Goal: Task Accomplishment & Management: Use online tool/utility

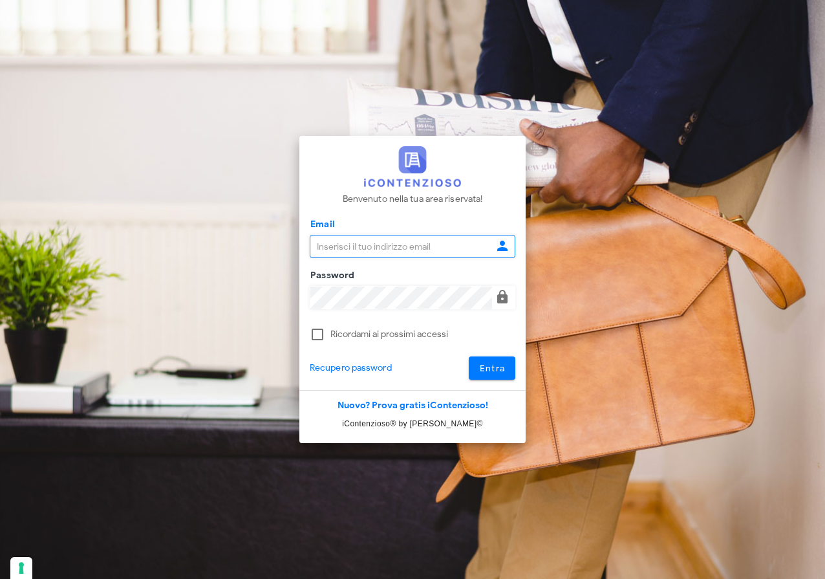
type input "[EMAIL_ADDRESS][DOMAIN_NAME]"
click at [499, 365] on span "Entra" at bounding box center [492, 368] width 27 height 11
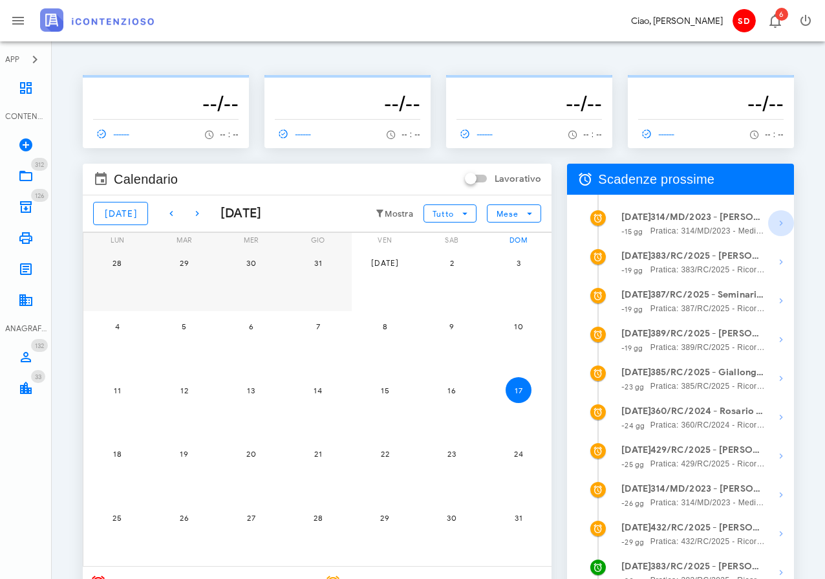
click at [781, 220] on icon "button" at bounding box center [782, 223] width 16 height 16
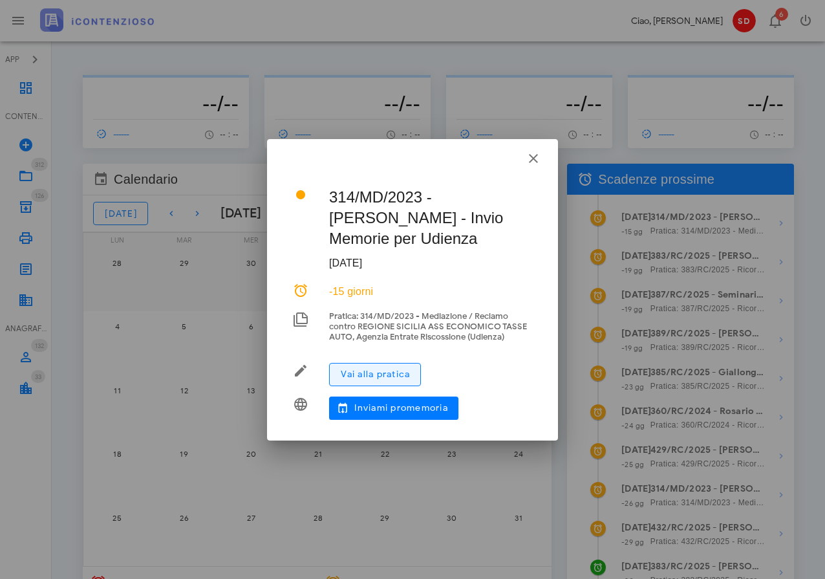
click at [393, 369] on span "Vai alla pratica" at bounding box center [375, 374] width 70 height 11
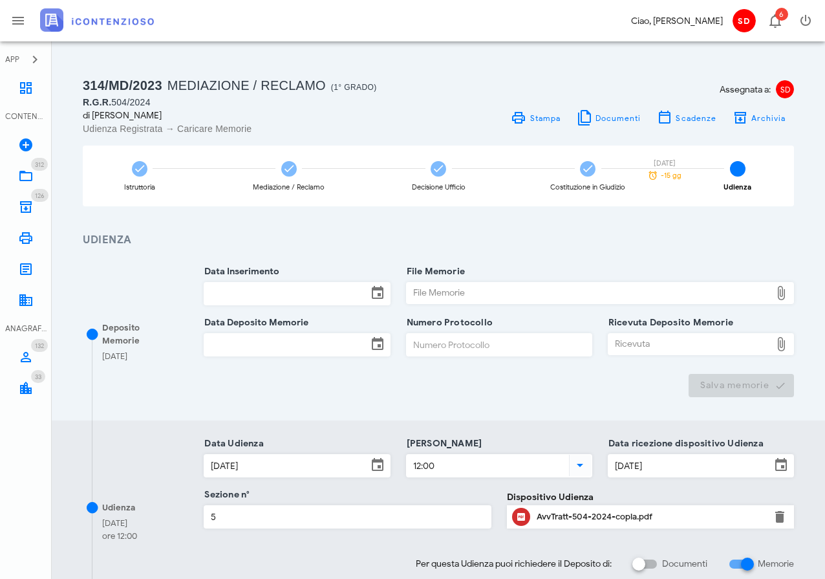
click at [293, 289] on input "Data Inserimento" at bounding box center [285, 294] width 162 height 22
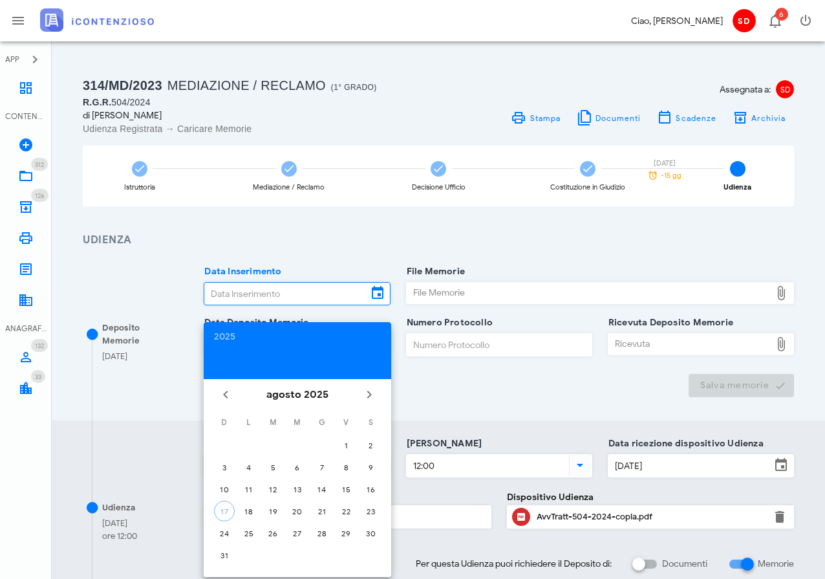
click at [226, 515] on div "17" at bounding box center [224, 511] width 19 height 10
type input "17/08/2025"
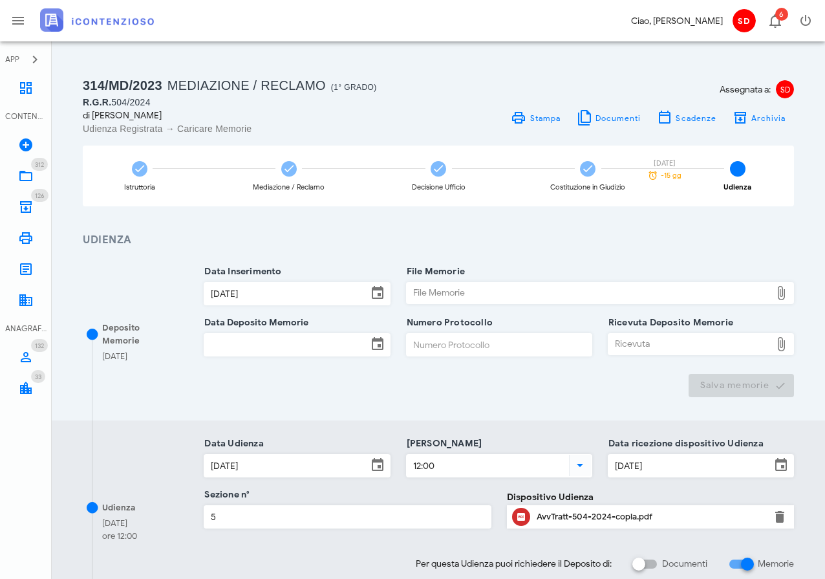
click at [427, 287] on div "File Memorie" at bounding box center [589, 293] width 364 height 21
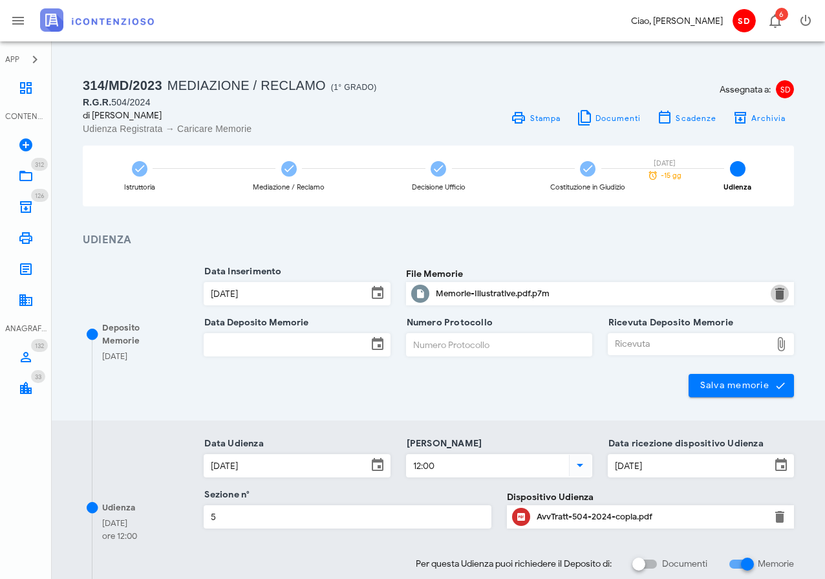
click at [778, 291] on button "button" at bounding box center [780, 294] width 16 height 16
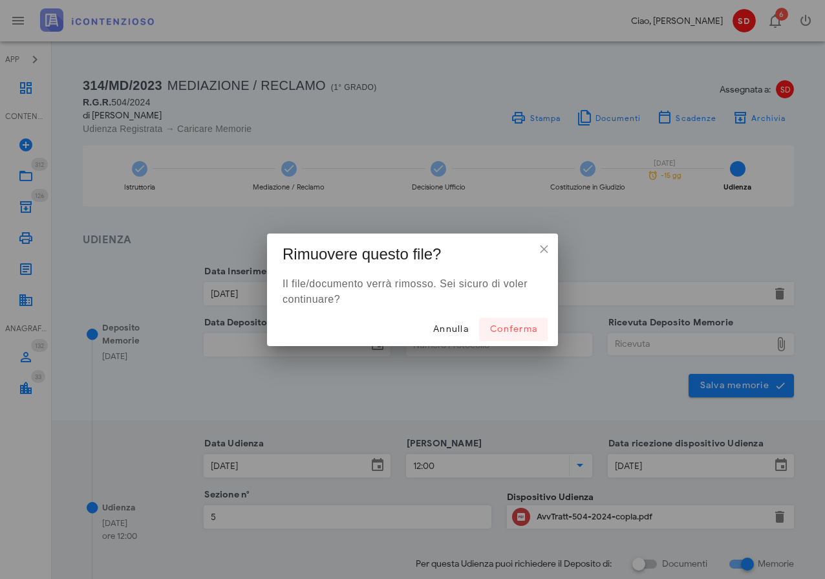
click at [508, 327] on span "Conferma" at bounding box center [514, 328] width 48 height 11
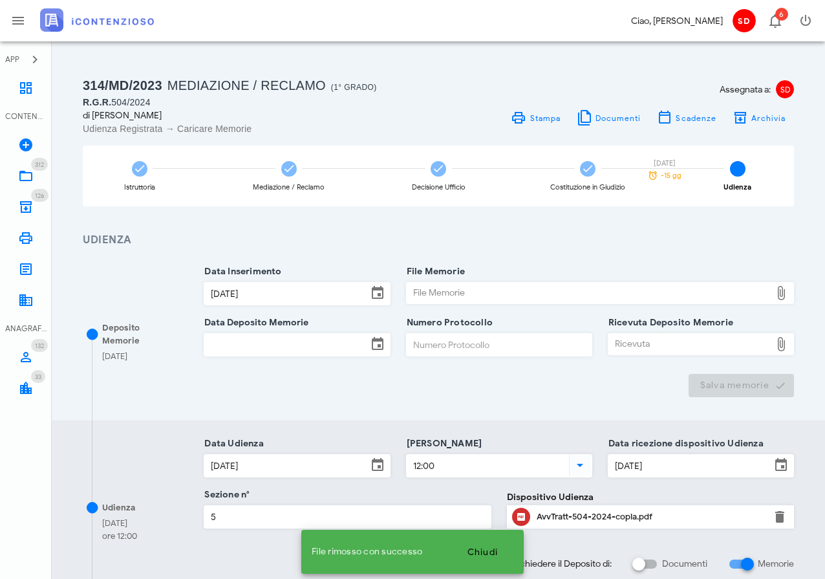
click at [467, 293] on div "File Memorie" at bounding box center [589, 293] width 364 height 21
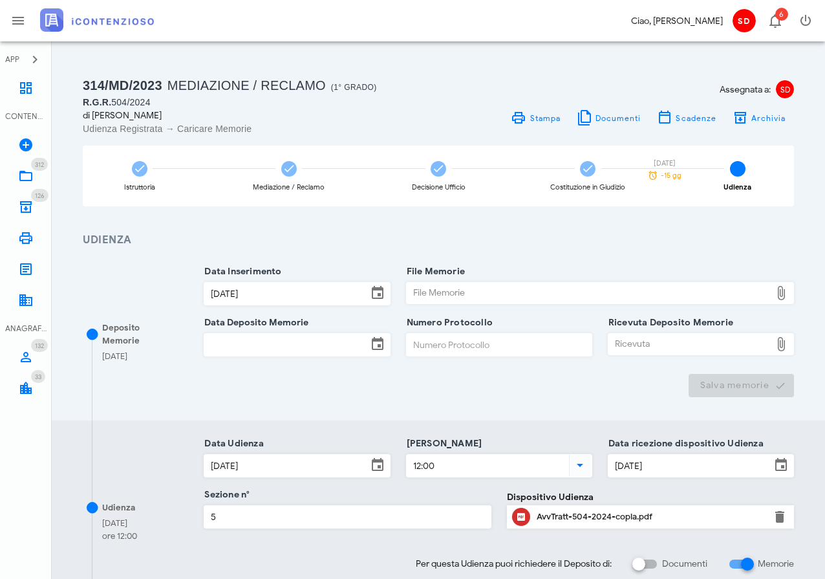
type input "C:\fakepath\Memorie Illustrative.docx"
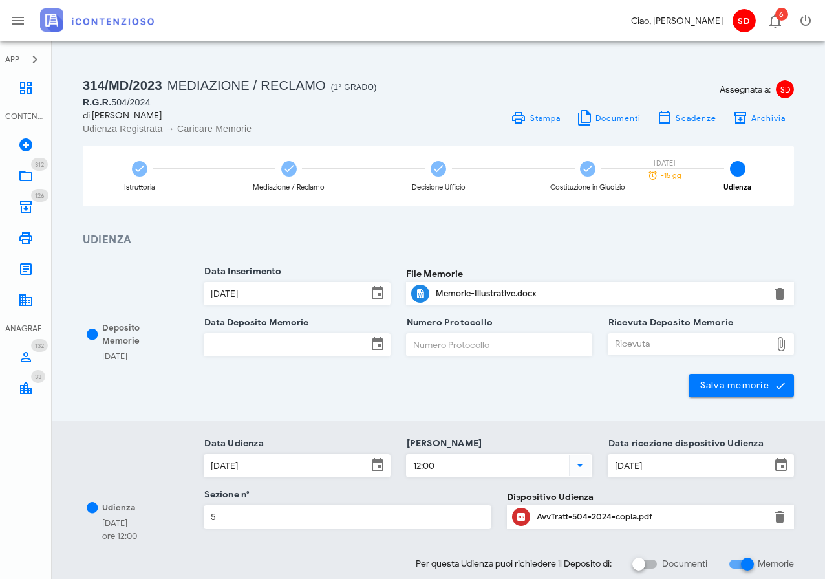
click at [264, 346] on input "Data Deposito Memorie" at bounding box center [285, 345] width 162 height 22
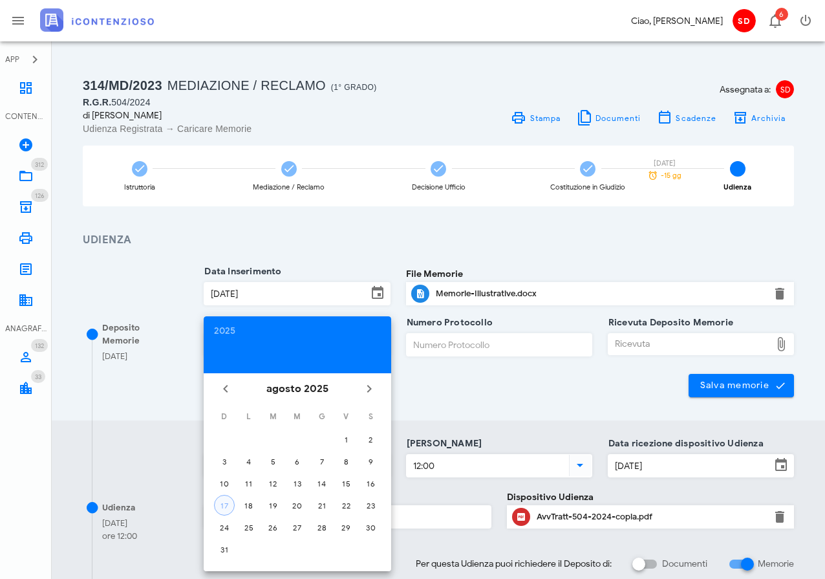
click at [227, 502] on div "17" at bounding box center [224, 506] width 19 height 10
type input "17/08/2025"
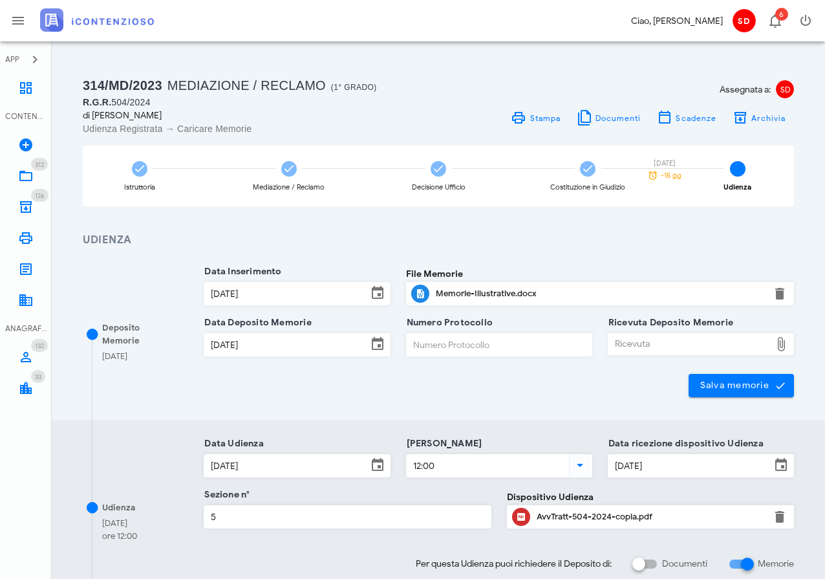
click at [642, 344] on div "Ricevuta" at bounding box center [690, 344] width 162 height 21
type input "C:\fakepath\NIR_D-3620830-2025.pdf"
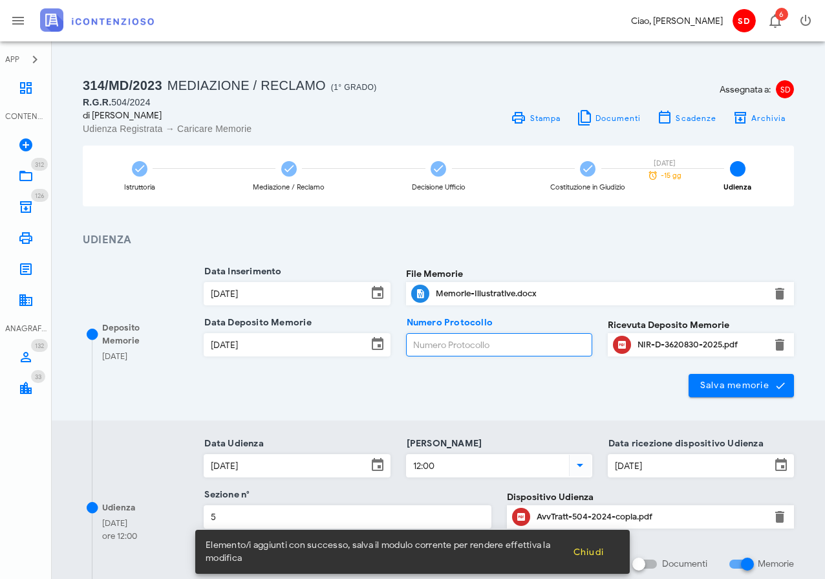
click at [428, 345] on input "Numero Protocollo" at bounding box center [499, 345] width 185 height 22
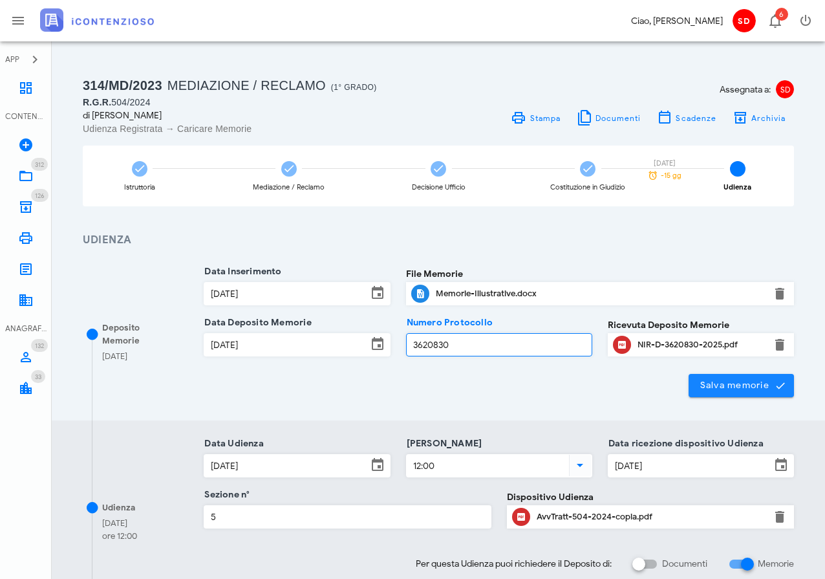
type input "3620830"
click at [726, 384] on span "Salva memorie" at bounding box center [741, 386] width 85 height 12
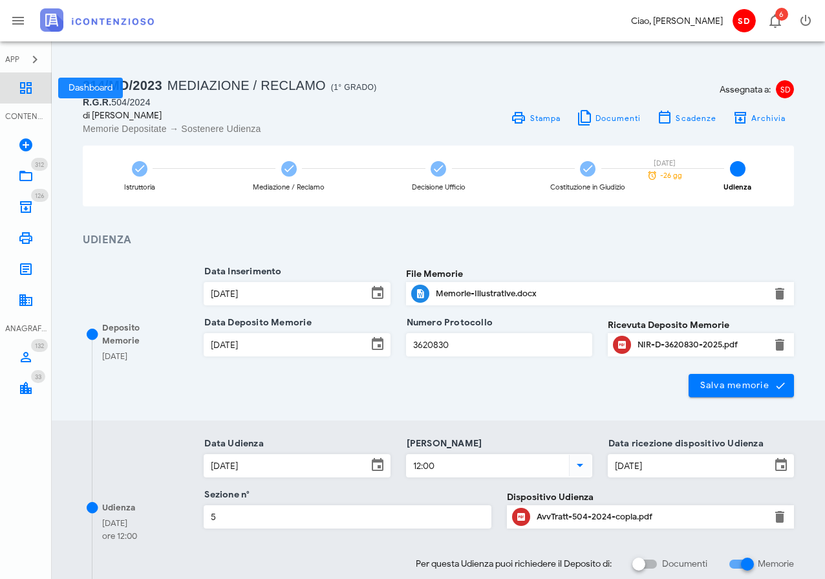
click at [29, 87] on icon at bounding box center [26, 88] width 16 height 16
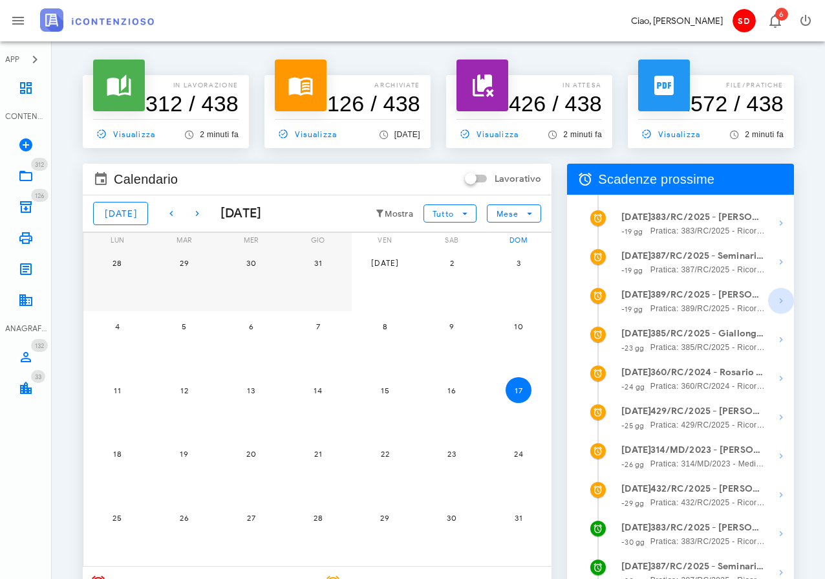
click at [783, 299] on icon "button" at bounding box center [782, 301] width 16 height 16
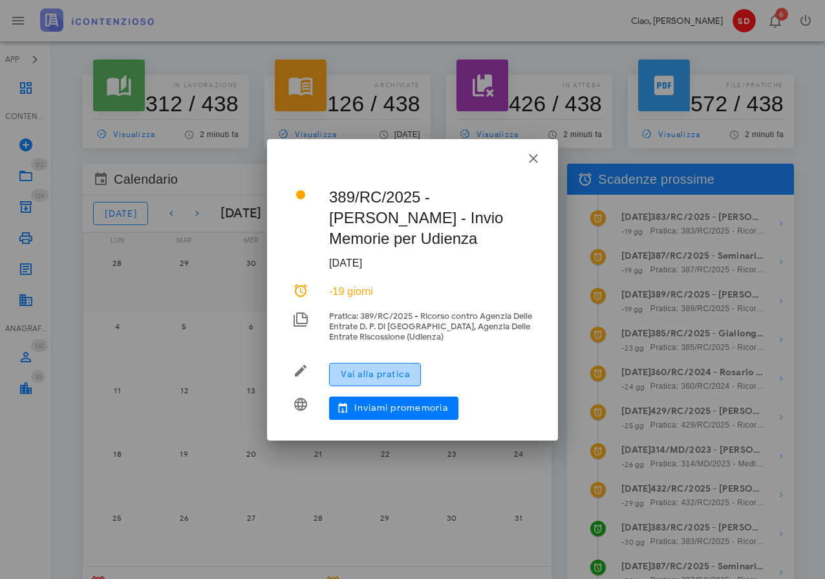
click at [376, 376] on span "Vai alla pratica" at bounding box center [375, 374] width 70 height 11
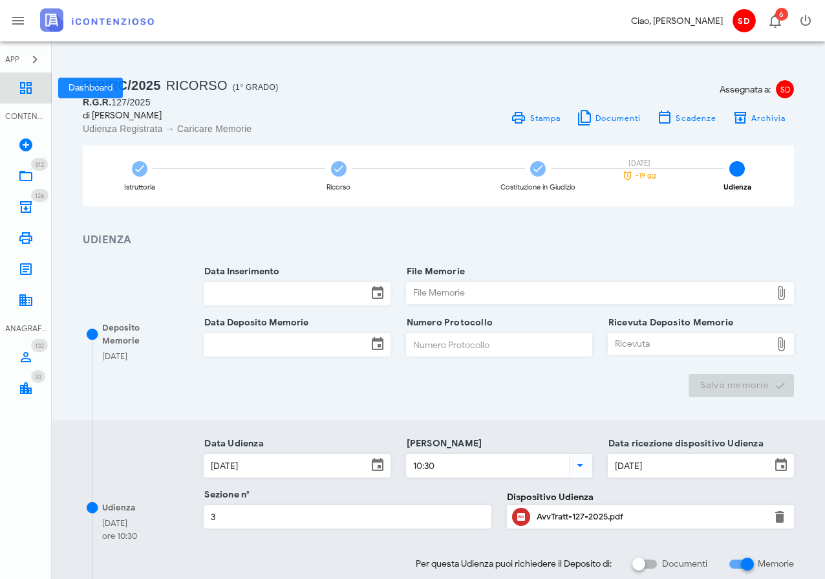
click at [28, 81] on icon at bounding box center [26, 88] width 16 height 16
